Goal: Task Accomplishment & Management: Manage account settings

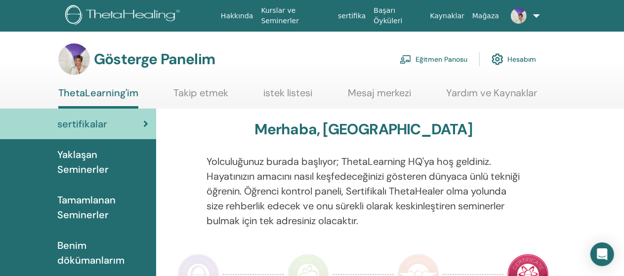
click at [89, 160] on font "Yaklaşan Seminerler" at bounding box center [82, 162] width 51 height 28
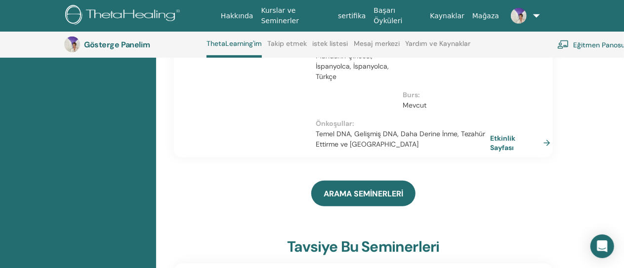
scroll to position [275, 0]
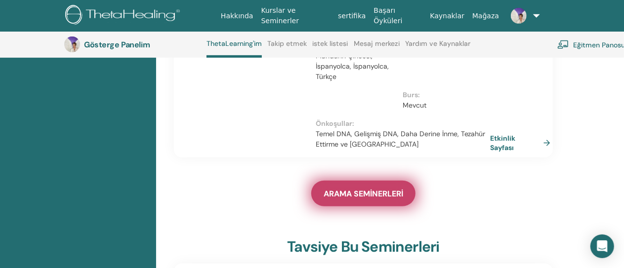
click at [350, 189] on font "ARAMA SEMİNERLERİ" at bounding box center [364, 194] width 80 height 10
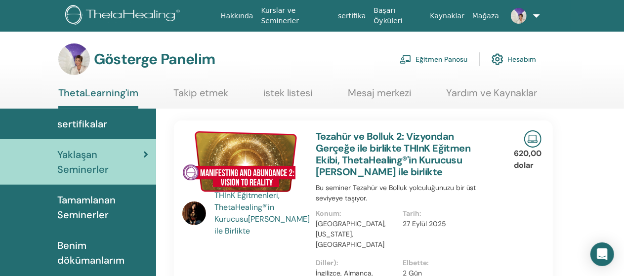
click at [437, 62] on font "Eğitmen Panosu" at bounding box center [441, 59] width 52 height 9
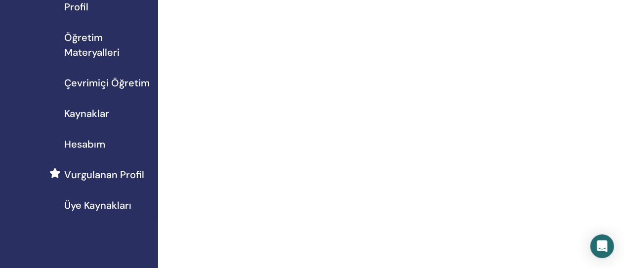
scroll to position [133, 0]
click at [89, 143] on span "Hesabım" at bounding box center [84, 143] width 41 height 15
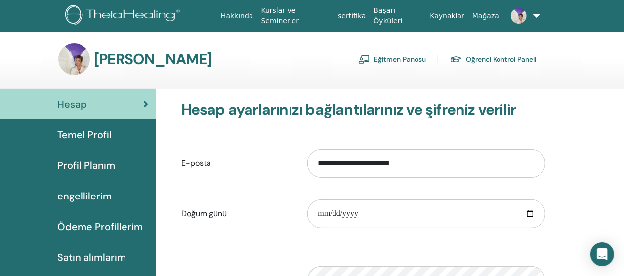
click at [91, 198] on font "engellilerim" at bounding box center [84, 196] width 54 height 13
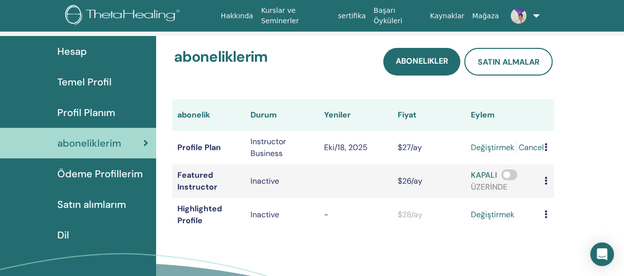
scroll to position [62, 0]
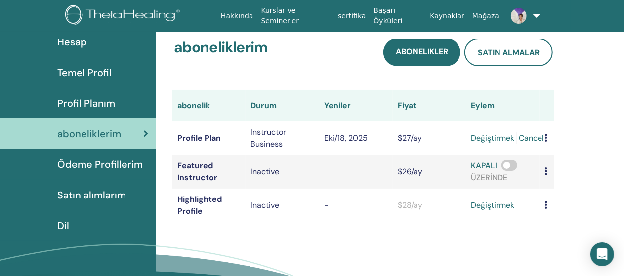
drag, startPoint x: 507, startPoint y: 166, endPoint x: 513, endPoint y: 164, distance: 6.6
click at [513, 164] on span at bounding box center [509, 165] width 16 height 11
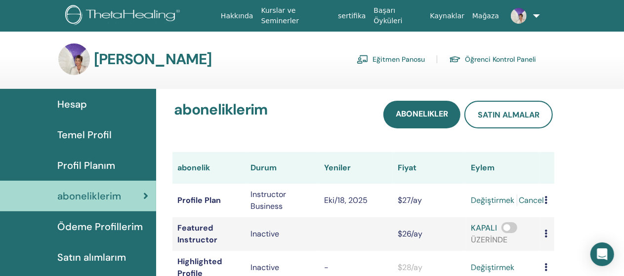
click at [400, 59] on link "Eğitmen Panosu" at bounding box center [391, 59] width 68 height 16
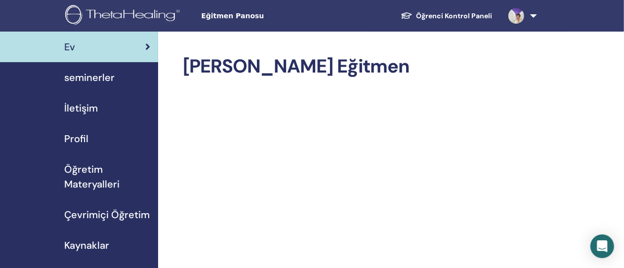
click at [114, 215] on span "Çevrimiçi Öğretim" at bounding box center [106, 214] width 85 height 15
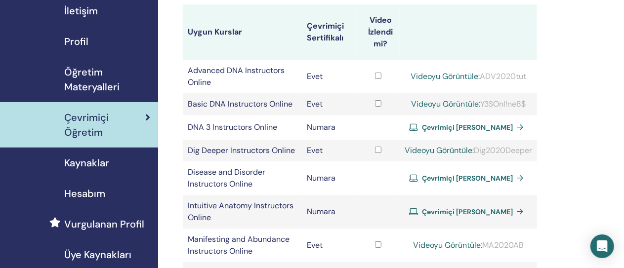
scroll to position [98, 0]
click at [508, 134] on link "Çevrimiçi [PERSON_NAME]" at bounding box center [468, 127] width 119 height 15
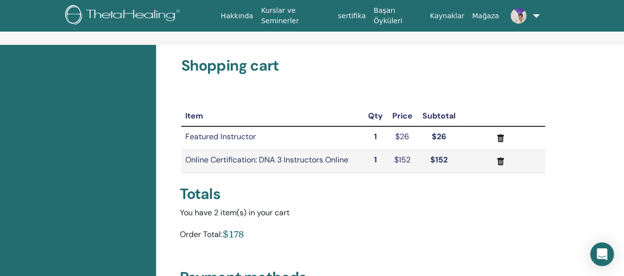
scroll to position [43, 0]
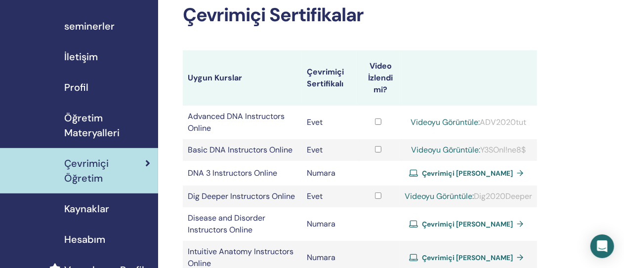
scroll to position [60, 0]
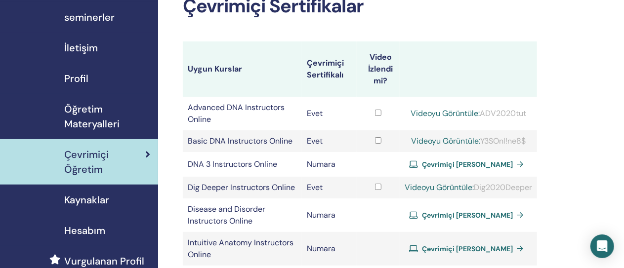
click at [84, 230] on span "Hesabım" at bounding box center [84, 230] width 41 height 15
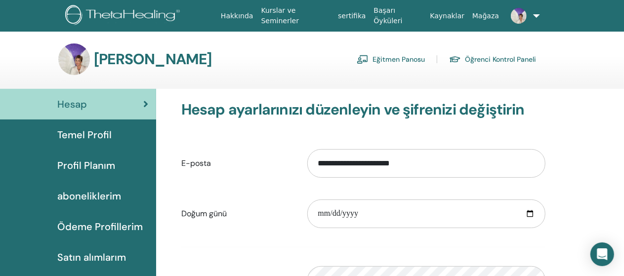
click at [91, 197] on span "aboneliklerim" at bounding box center [89, 196] width 64 height 15
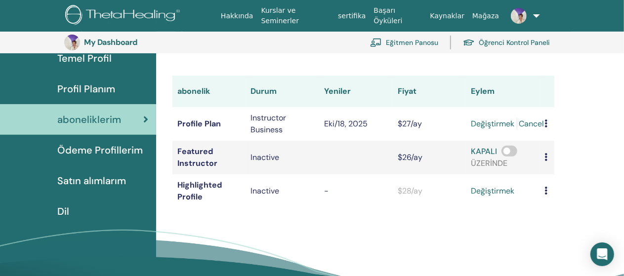
scroll to position [86, 0]
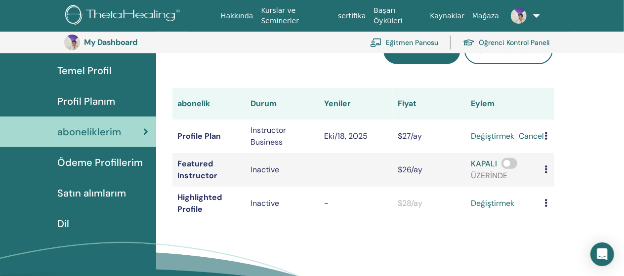
click at [92, 188] on span "Satın alımlarım" at bounding box center [91, 193] width 69 height 15
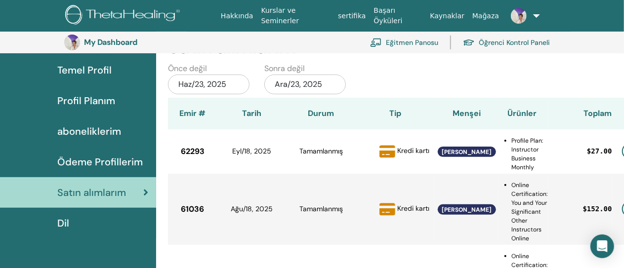
scroll to position [86, 0]
click at [100, 67] on span "Temel Profil" at bounding box center [84, 70] width 54 height 15
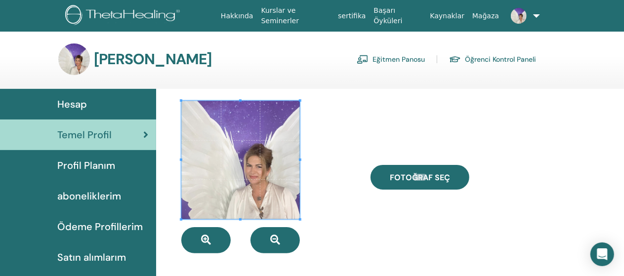
click at [82, 109] on span "Hesap" at bounding box center [72, 104] width 30 height 15
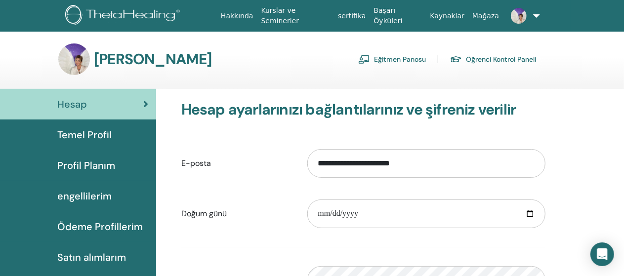
click at [519, 14] on img at bounding box center [519, 16] width 16 height 16
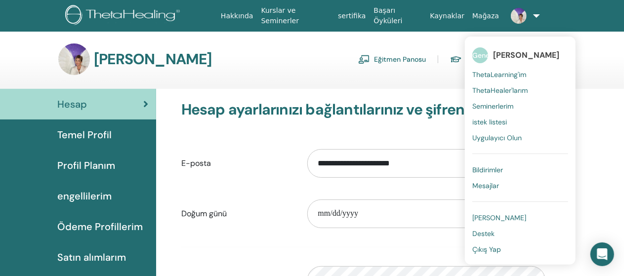
click at [340, 54] on div "Teta Hesabım Eğitmen Panosu Öğrenci Kontrol Paneli" at bounding box center [297, 59] width 478 height 32
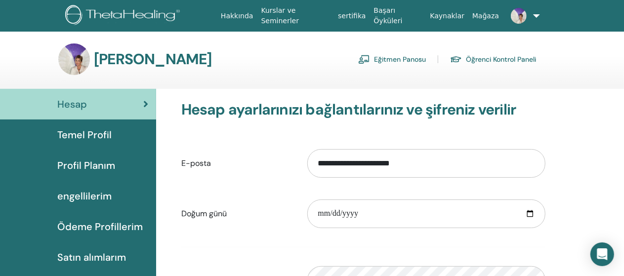
click at [73, 164] on font "Profil Planım" at bounding box center [86, 165] width 58 height 13
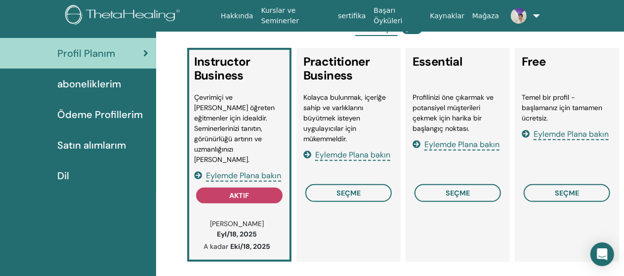
scroll to position [114, 0]
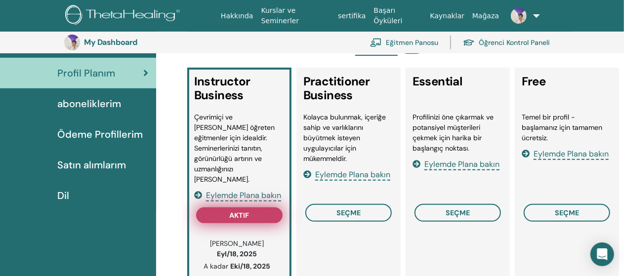
click at [226, 211] on button "aktif" at bounding box center [239, 215] width 86 height 16
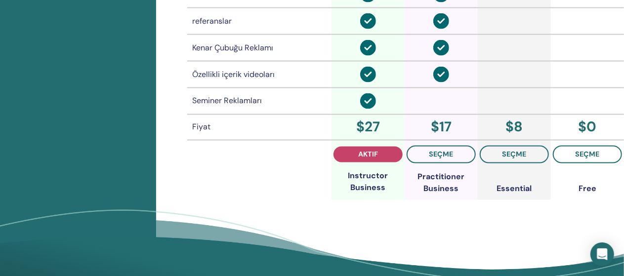
scroll to position [840, 0]
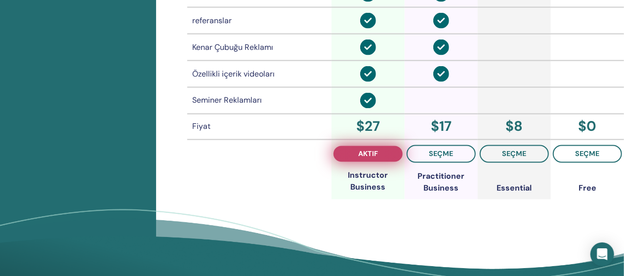
click at [370, 150] on span "aktif" at bounding box center [368, 154] width 20 height 8
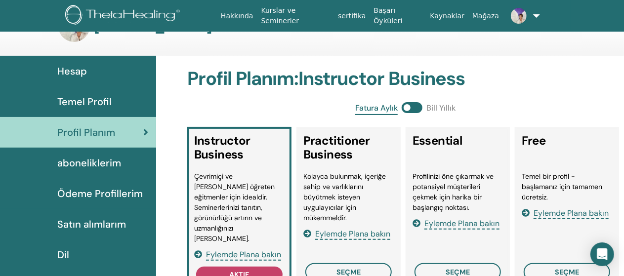
scroll to position [0, 0]
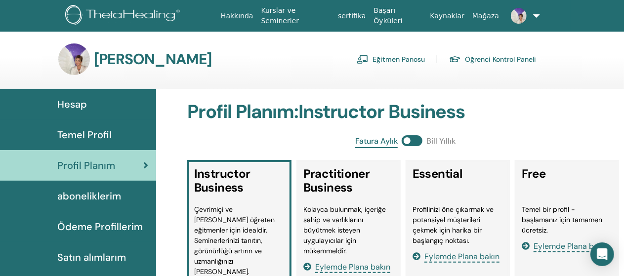
click at [96, 255] on span "Satın alımlarım" at bounding box center [91, 257] width 69 height 15
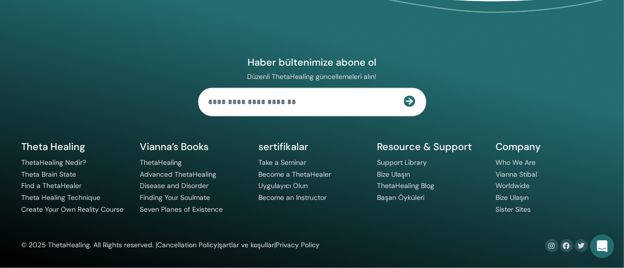
scroll to position [621, 0]
click at [169, 159] on link "ThetaHealing" at bounding box center [161, 162] width 42 height 9
